Goal: Transaction & Acquisition: Purchase product/service

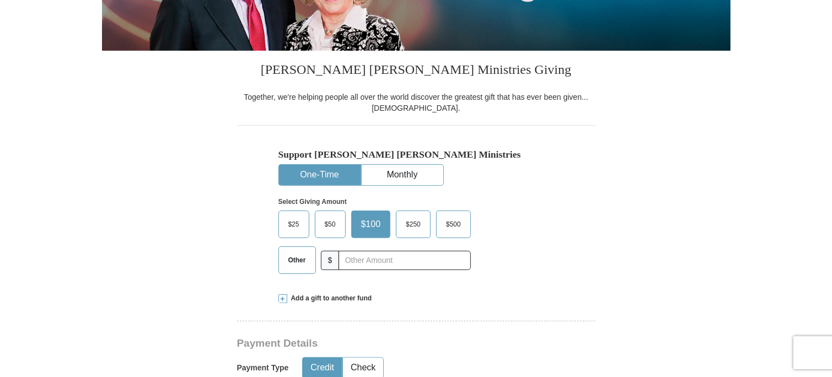
click at [292, 224] on span "$25" at bounding box center [294, 224] width 22 height 17
click at [0, 0] on input "$25" at bounding box center [0, 0] width 0 height 0
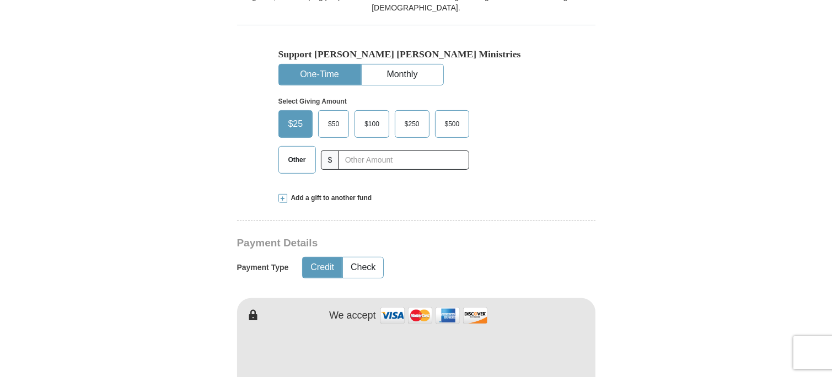
scroll to position [325, 0]
click at [318, 71] on button "One-Time" at bounding box center [320, 75] width 82 height 20
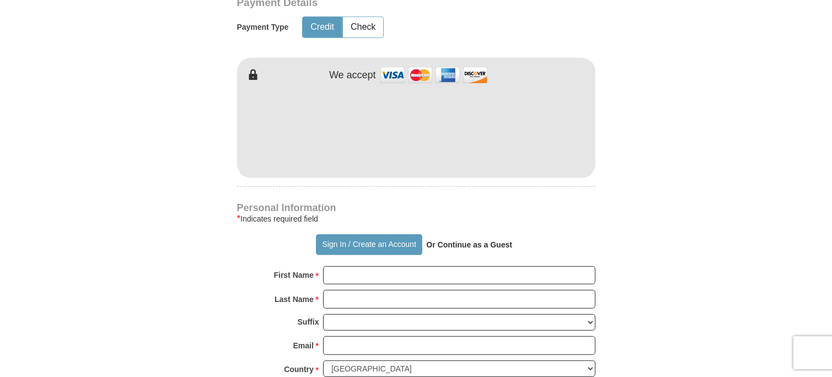
scroll to position [570, 0]
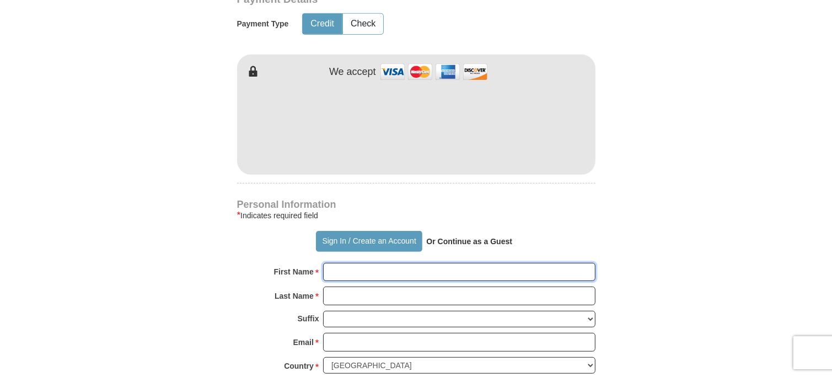
click at [346, 273] on input "First Name *" at bounding box center [459, 272] width 272 height 19
type input "[PERSON_NAME]"
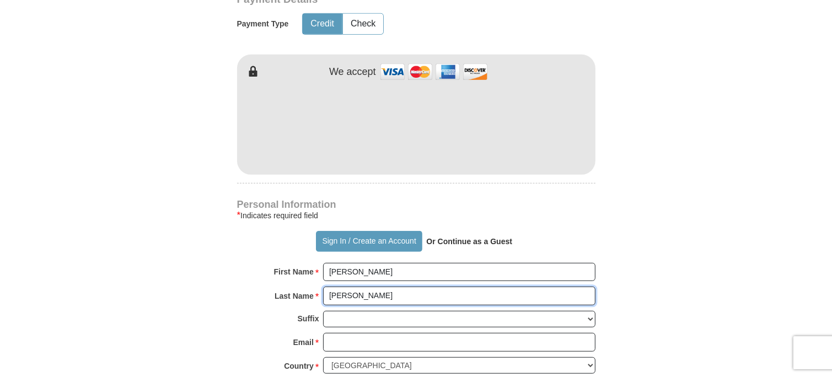
type input "[PERSON_NAME]"
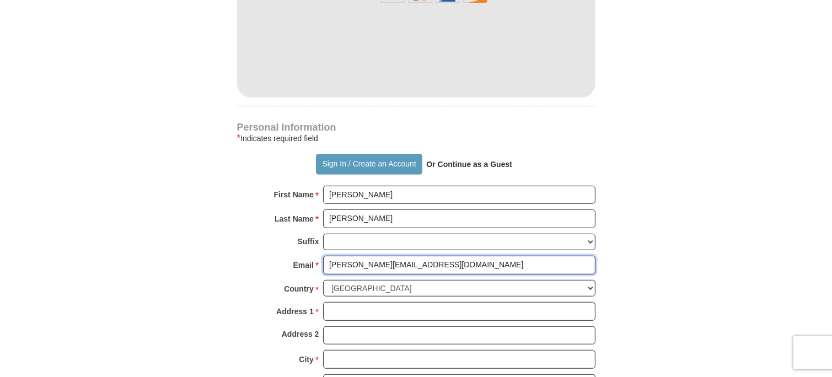
scroll to position [654, 0]
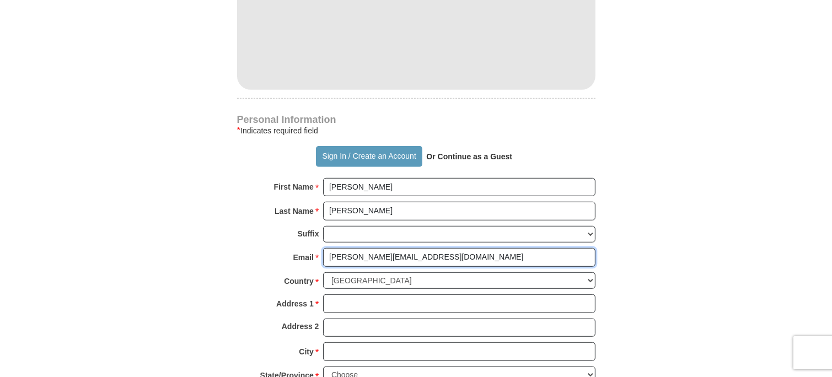
type input "[PERSON_NAME][EMAIL_ADDRESS][DOMAIN_NAME]"
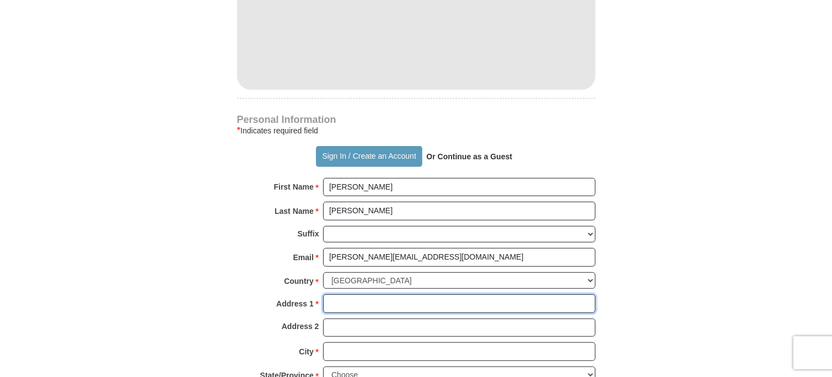
click at [343, 303] on input "Address 1 *" at bounding box center [459, 303] width 272 height 19
type input "[STREET_ADDRESS]"
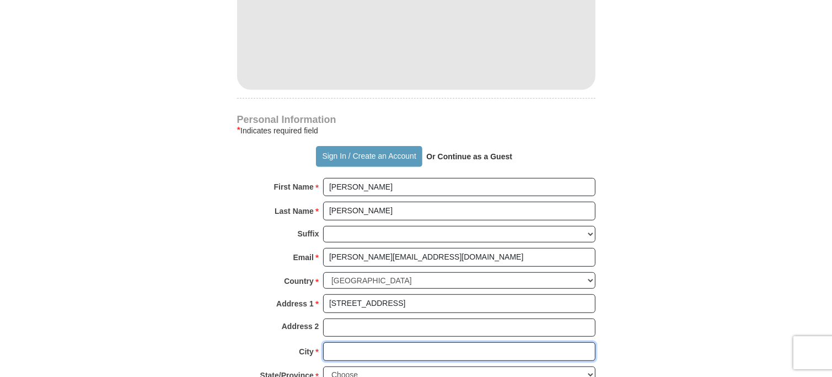
click at [343, 347] on input "City *" at bounding box center [459, 351] width 272 height 19
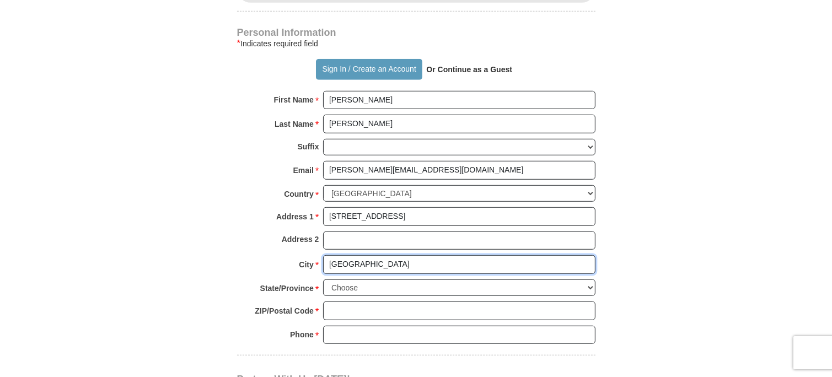
scroll to position [744, 0]
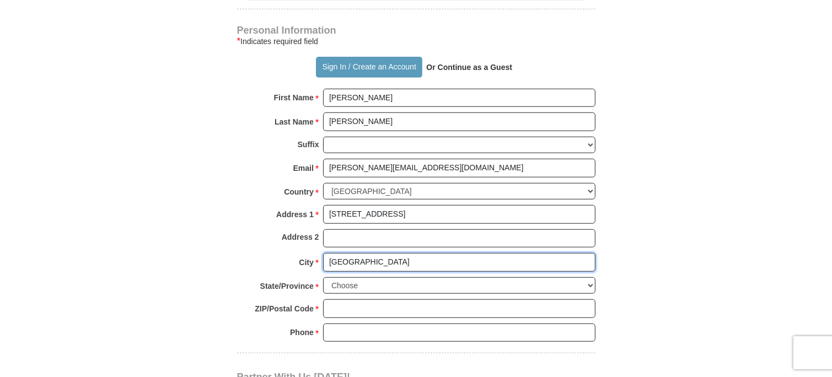
type input "[GEOGRAPHIC_DATA]"
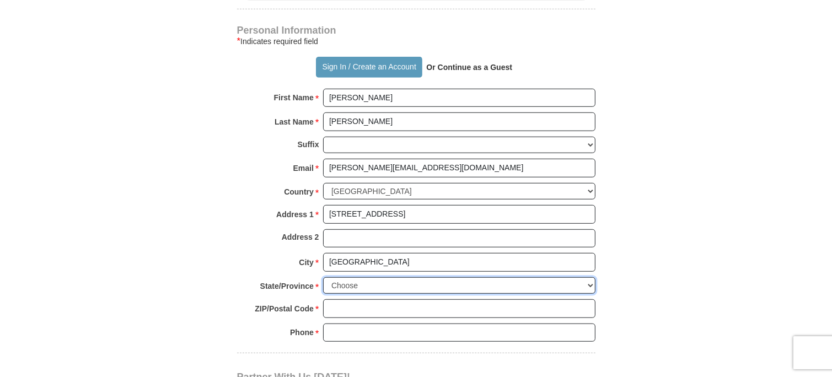
click at [354, 287] on select "Choose [US_STATE] [US_STATE] [US_STATE] [US_STATE] [US_STATE] Armed Forces Amer…" at bounding box center [459, 285] width 272 height 17
select select "IN"
click at [323, 277] on select "Choose [US_STATE] [US_STATE] [US_STATE] [US_STATE] [US_STATE] Armed Forces Amer…" at bounding box center [459, 285] width 272 height 17
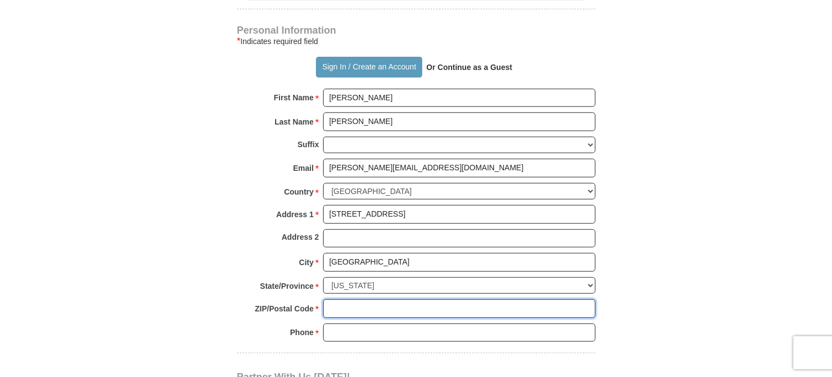
click at [349, 308] on input "ZIP/Postal Code *" at bounding box center [459, 308] width 272 height 19
type input "46062"
click at [348, 332] on input "Phone * *" at bounding box center [459, 333] width 272 height 19
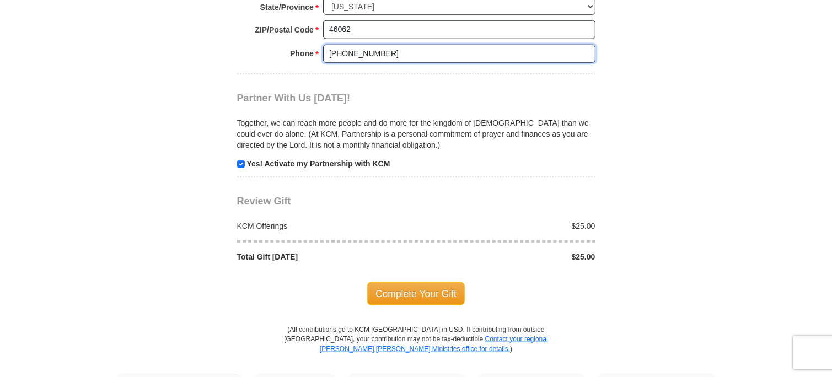
scroll to position [1024, 0]
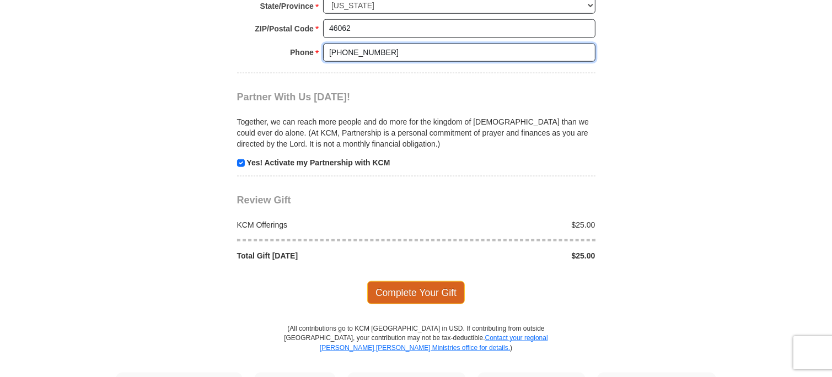
type input "[PHONE_NUMBER]"
click at [413, 287] on span "Complete Your Gift" at bounding box center [416, 292] width 98 height 23
